Goal: Book appointment/travel/reservation

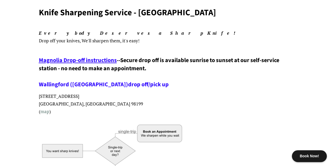
scroll to position [42, 0]
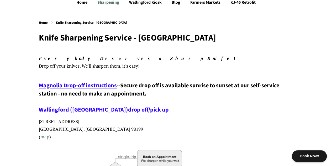
click at [105, 5] on link "Sharpening" at bounding box center [108, 2] width 31 height 11
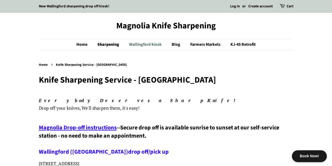
click at [146, 44] on link "Wallingford Kiosk" at bounding box center [146, 44] width 42 height 11
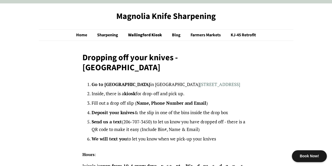
scroll to position [11, 0]
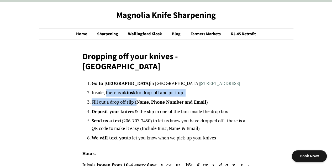
drag, startPoint x: 106, startPoint y: 84, endPoint x: 138, endPoint y: 87, distance: 31.9
click at [138, 87] on ol "Go to Juisala in Wallingford 4405 Wallingford Ave N, Seattle, WA 98103 Inside, …" at bounding box center [171, 111] width 158 height 62
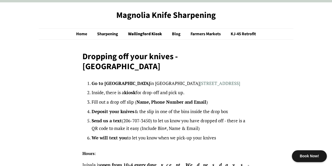
click at [138, 87] on ol "Go to Juisala in Wallingford 4405 Wallingford Ave N, Seattle, WA 98103 Inside, …" at bounding box center [171, 111] width 158 height 62
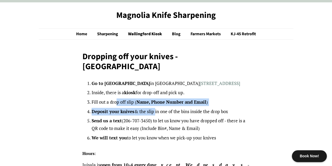
drag, startPoint x: 117, startPoint y: 87, endPoint x: 155, endPoint y: 102, distance: 40.4
click at [155, 102] on ol "Go to Juisala in Wallingford 4405 Wallingford Ave N, Seattle, WA 98103 Inside, …" at bounding box center [171, 111] width 158 height 62
click at [155, 108] on li "Deposit your knives & the slip in one of the bins inside the drop box" at bounding box center [171, 112] width 158 height 8
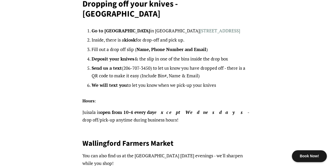
scroll to position [74, 0]
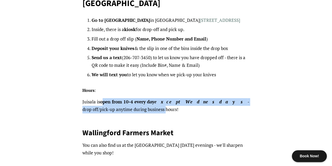
drag, startPoint x: 103, startPoint y: 93, endPoint x: 114, endPoint y: 97, distance: 11.4
click at [114, 98] on p "Juisala is open from 10-4 every day except Wednesdays - drop off/pick-up anytim…" at bounding box center [165, 105] width 167 height 15
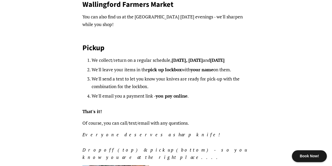
scroll to position [218, 0]
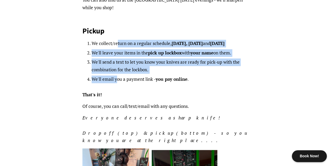
drag, startPoint x: 117, startPoint y: 30, endPoint x: 117, endPoint y: 66, distance: 35.5
click at [117, 66] on ol "We collect/return on a regular schedule, Saturday, Monday and Thursday We'll le…" at bounding box center [171, 61] width 158 height 43
click at [117, 75] on li "We'll email you a payment link - you pay online ." at bounding box center [171, 79] width 158 height 8
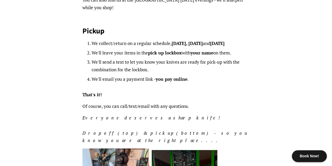
scroll to position [363, 0]
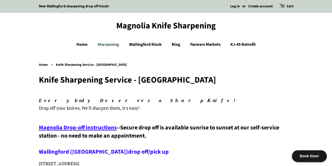
click at [109, 45] on link "Sharpening" at bounding box center [108, 44] width 31 height 11
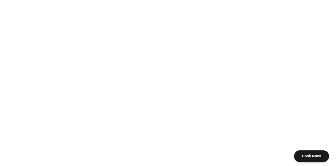
scroll to position [394, 0]
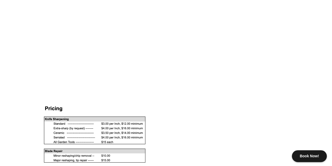
click at [302, 159] on div "Book Now!" at bounding box center [309, 156] width 35 height 12
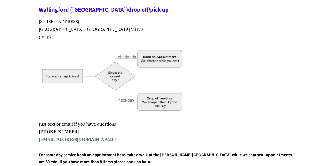
scroll to position [145, 0]
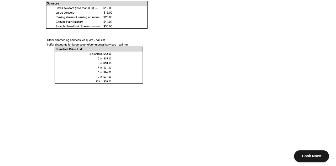
scroll to position [499, 0]
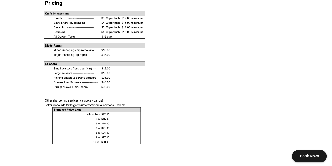
click at [310, 155] on div "Book Now!" at bounding box center [309, 156] width 35 height 12
